Goal: Information Seeking & Learning: Find specific fact

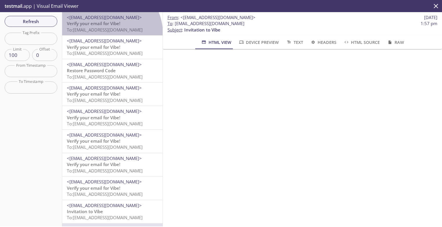
drag, startPoint x: 108, startPoint y: 33, endPoint x: 110, endPoint y: 31, distance: 3.7
click at [110, 31] on div "<[EMAIL_ADDRESS][DOMAIN_NAME]> Verify your email for Vibe! To: [EMAIL_ADDRESS][…" at bounding box center [112, 23] width 100 height 23
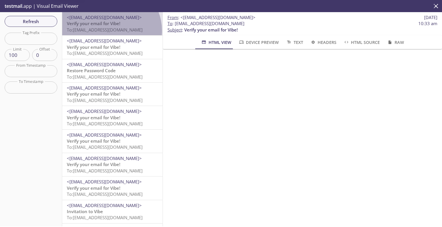
click at [110, 31] on span "To: vibe.picasso@inbox.testmail.app" at bounding box center [105, 30] width 76 height 6
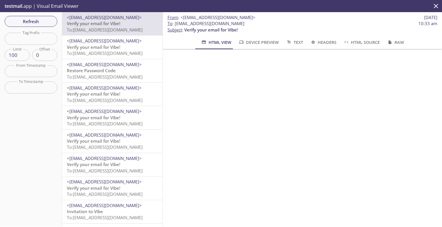
click at [54, 7] on p "testmail .app | Visual Email Viewer" at bounding box center [41, 6] width 82 height 12
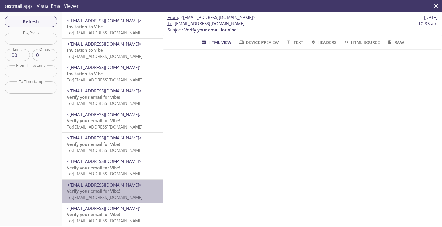
click at [118, 188] on span "Verify your email for Vibe!" at bounding box center [93, 191] width 53 height 6
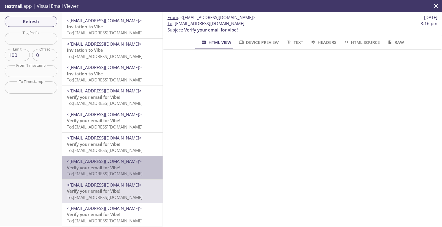
click at [120, 166] on span "Verify your email for Vibe!" at bounding box center [93, 168] width 53 height 6
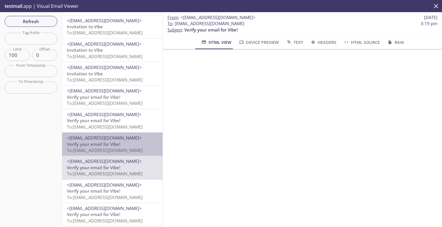
click at [121, 147] on span "To: vibe.csin0827@inbox.testmail.app" at bounding box center [105, 150] width 76 height 6
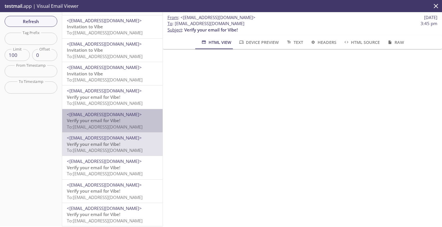
click at [114, 118] on span "Verify your email for Vibe!" at bounding box center [93, 121] width 53 height 6
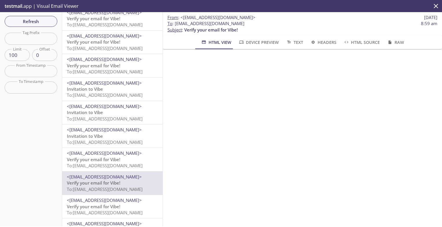
scroll to position [122, 0]
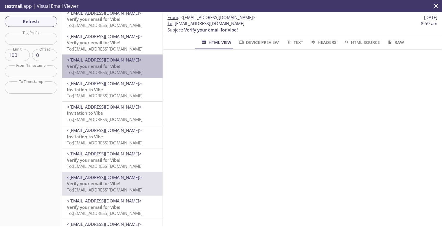
click at [116, 72] on span "To: vibe.spinal_wp_guide_001@inbox.testmail.app" at bounding box center [105, 72] width 76 height 6
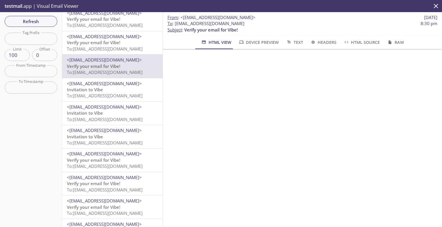
click at [210, 25] on span "To : vibe.spinal_wp_guide_001@inbox.testmail.app" at bounding box center [205, 24] width 77 height 6
drag, startPoint x: 210, startPoint y: 25, endPoint x: 267, endPoint y: 24, distance: 57.6
click at [244, 24] on span "To : vibe.spinal_wp_guide_001@inbox.testmail.app" at bounding box center [205, 24] width 77 height 6
copy span "spinal_wp_guide_001@inbox.testmail.app"
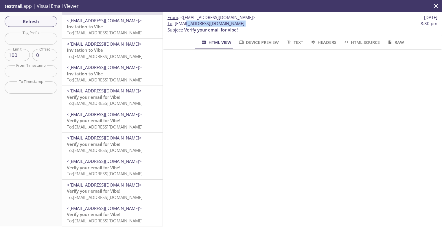
scroll to position [6, 0]
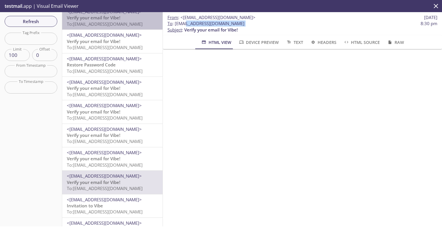
click at [122, 20] on p "Verify your email for Vibe! To: vibe.picasso@inbox.testmail.app" at bounding box center [112, 21] width 91 height 12
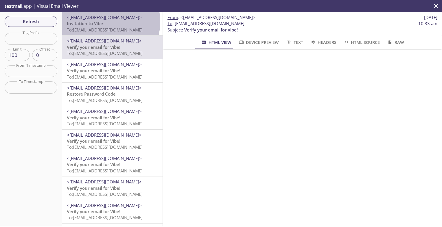
click at [103, 22] on p "Invitation to Vibe To: vibe.spinalstaff002@inbox.testmail.app" at bounding box center [112, 27] width 91 height 12
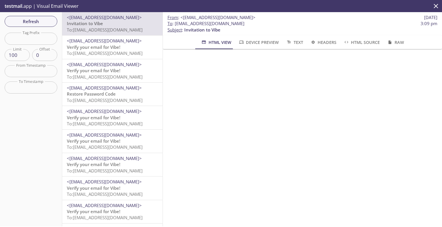
click at [105, 48] on span "Verify your email for Vibe!" at bounding box center [93, 47] width 53 height 6
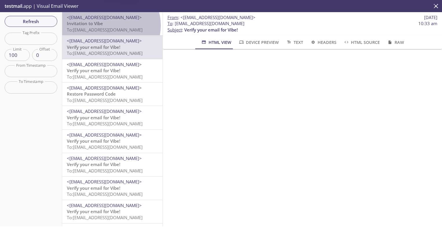
click at [110, 25] on p "Invitation to Vibe To: vibe.spinalstaff002@inbox.testmail.app" at bounding box center [112, 27] width 91 height 12
click at [106, 26] on p "Invitation to Vibe To: vibe.guideseeker@inbox.testmail.app" at bounding box center [112, 27] width 91 height 12
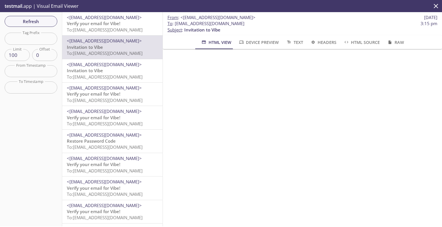
click at [105, 25] on span "Verify your email for Vibe!" at bounding box center [93, 24] width 53 height 6
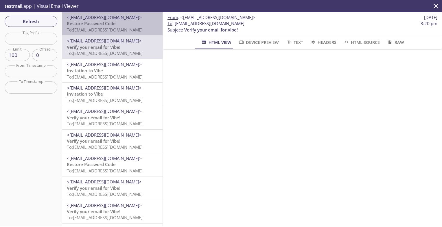
click at [117, 27] on span "To: vibe.guideseeker@inbox.testmail.app" at bounding box center [105, 30] width 76 height 6
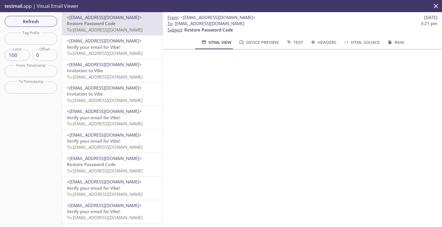
click at [219, 24] on span "To : vibe.guideseeker@inbox.testmail.app" at bounding box center [205, 24] width 77 height 6
copy span "To : vibe.guideseeker@inbox.testmail.app"
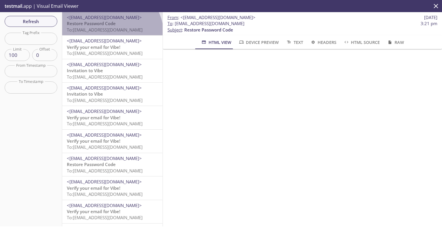
click at [110, 35] on div "<vibe.stgadmin@inbox.testmail.app> Restore Password Code To: vibe.guideseeker@i…" at bounding box center [112, 23] width 100 height 23
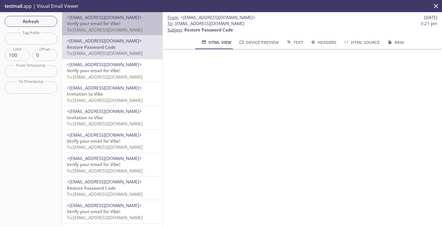
click at [126, 25] on p "Verify your email for Vibe! To: vibe.charlie@inbox.testmail.app" at bounding box center [112, 27] width 91 height 12
click at [98, 24] on span "Invitation to Vibe" at bounding box center [85, 24] width 36 height 6
